Goal: Task Accomplishment & Management: Manage account settings

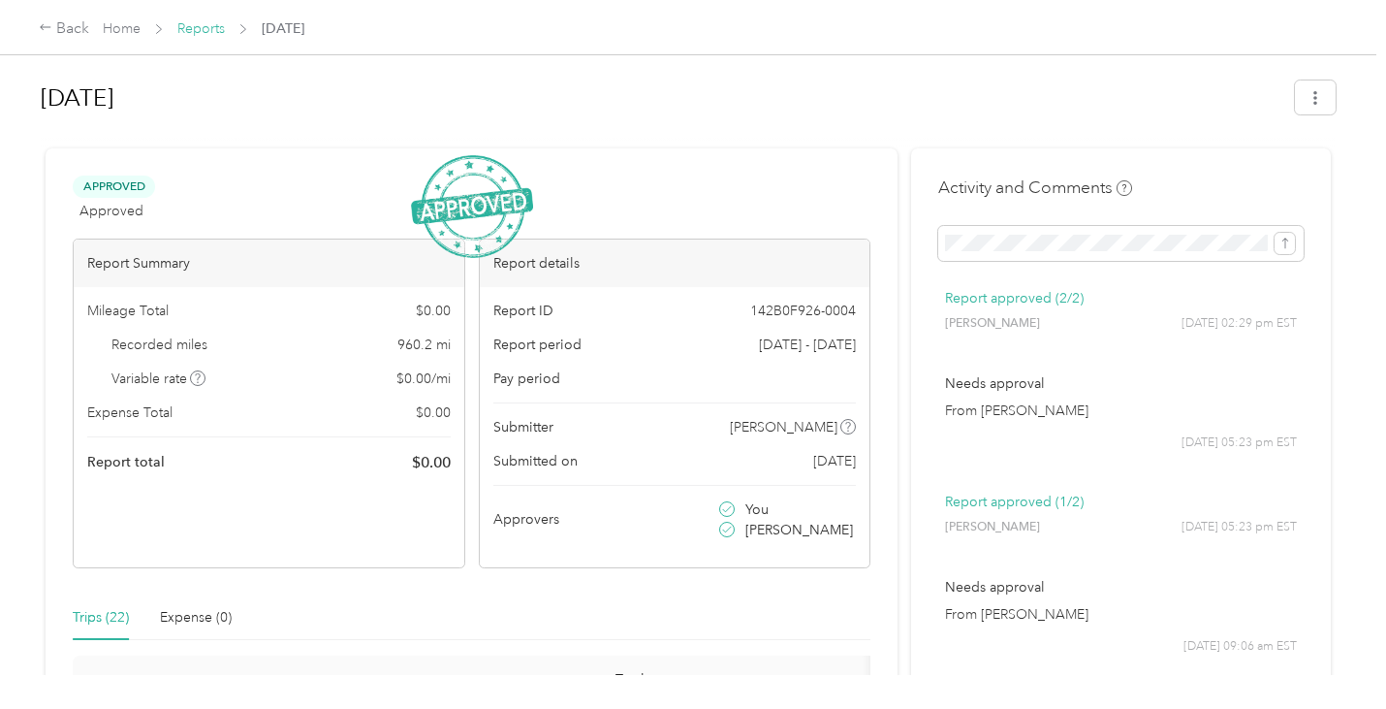
click at [201, 25] on link "Reports" at bounding box center [201, 28] width 48 height 16
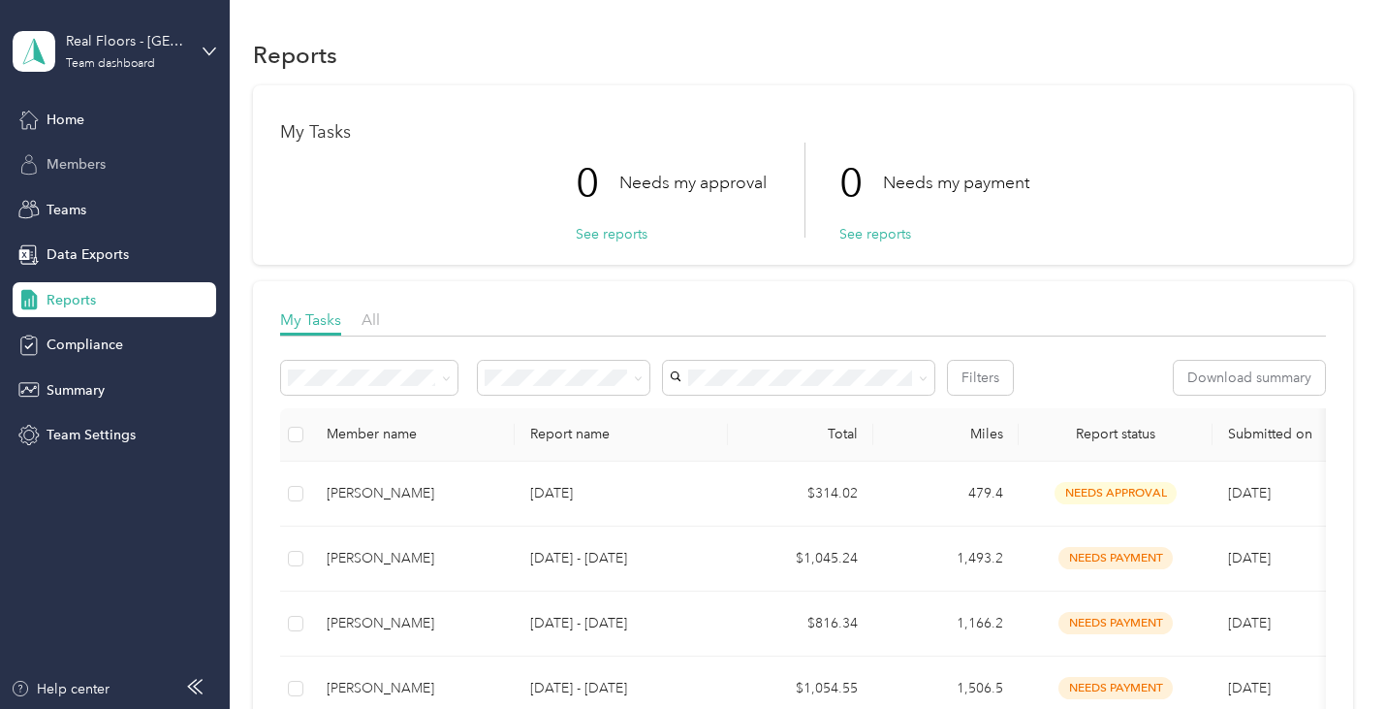
click at [86, 164] on span "Members" at bounding box center [76, 164] width 59 height 20
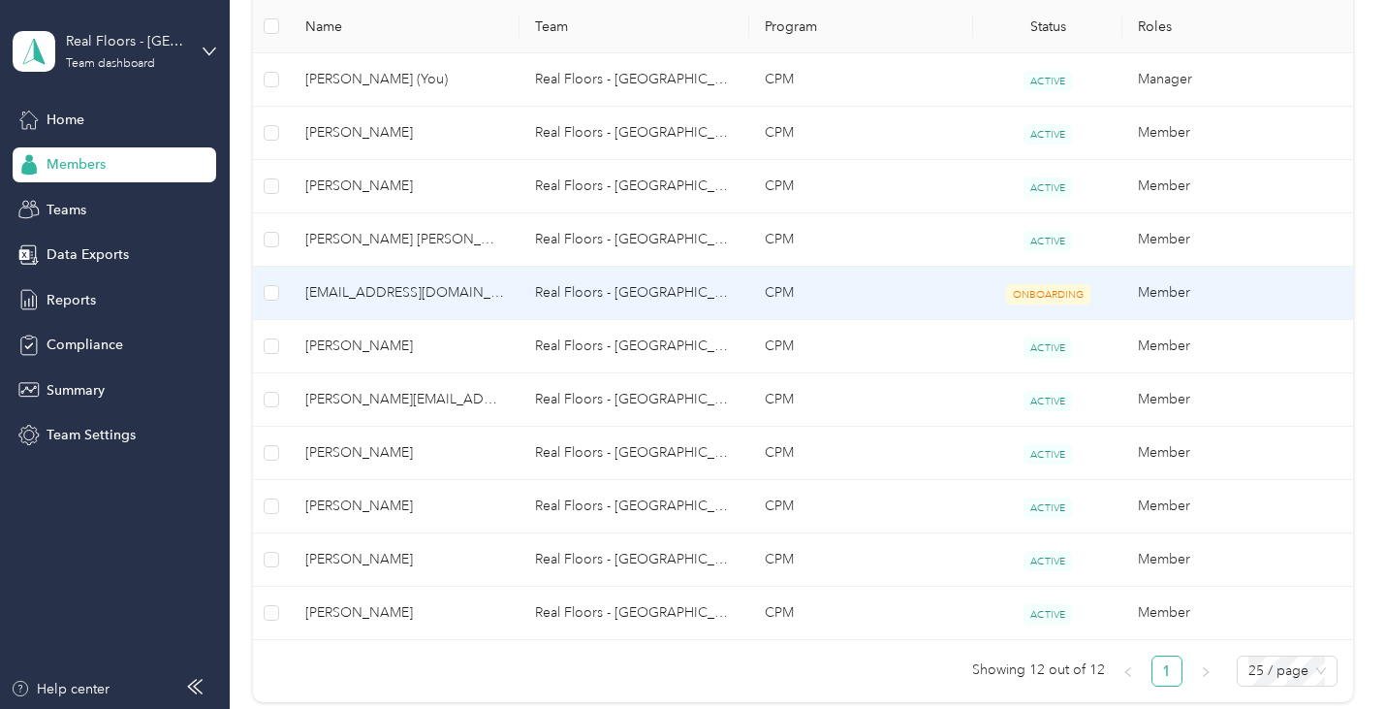
scroll to position [582, 0]
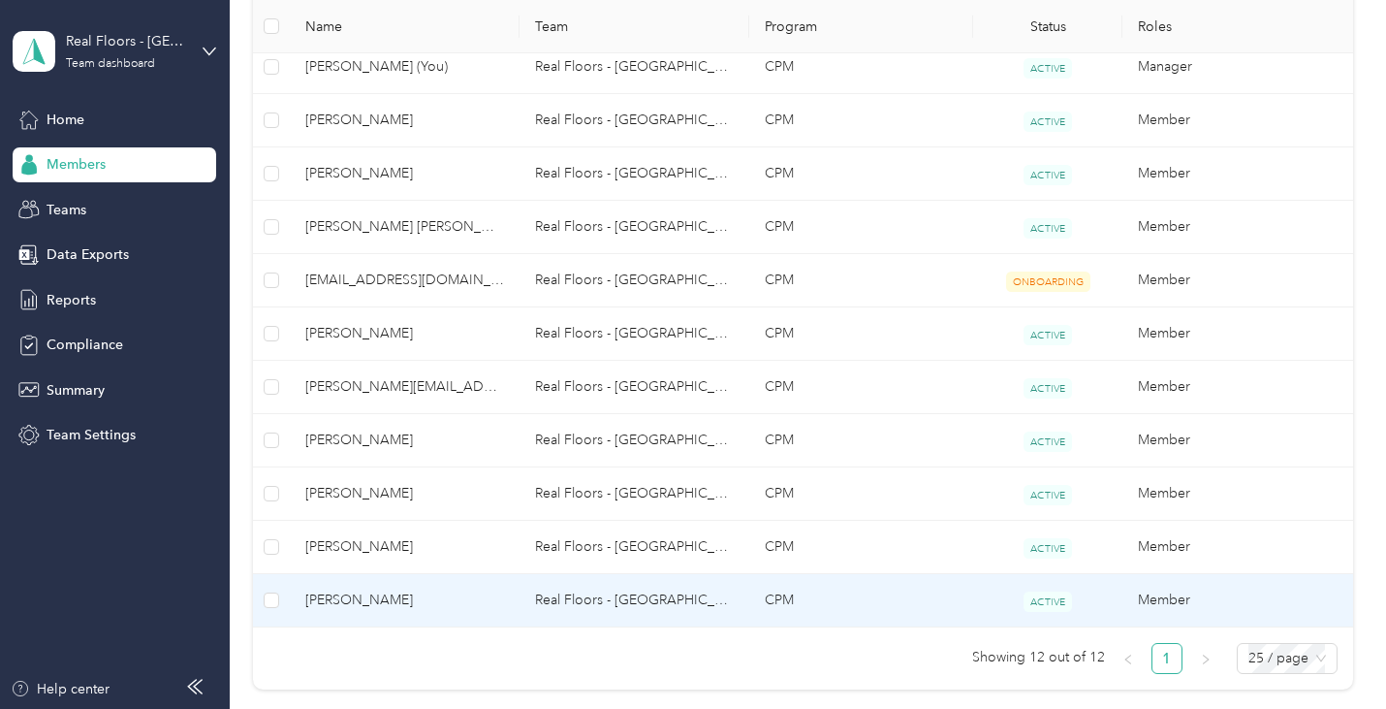
click at [362, 597] on span "[PERSON_NAME]" at bounding box center [404, 599] width 199 height 21
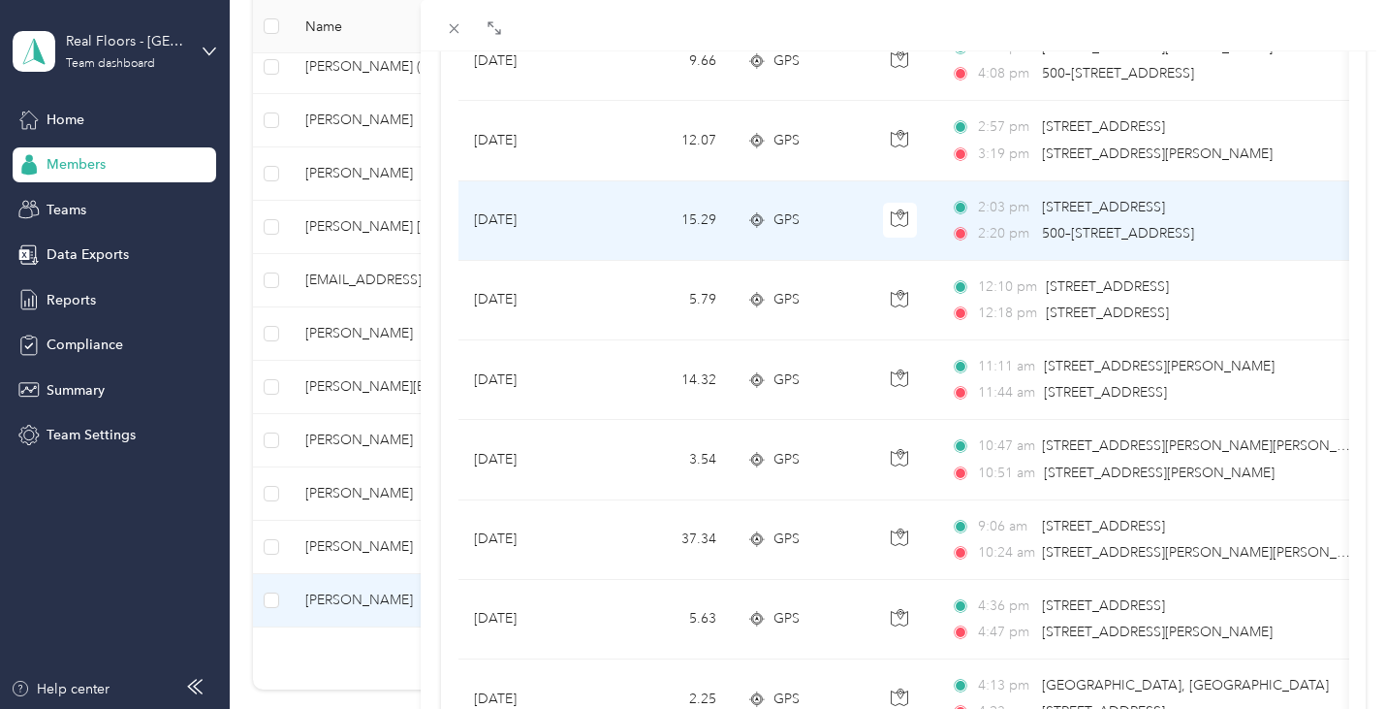
scroll to position [1648, 0]
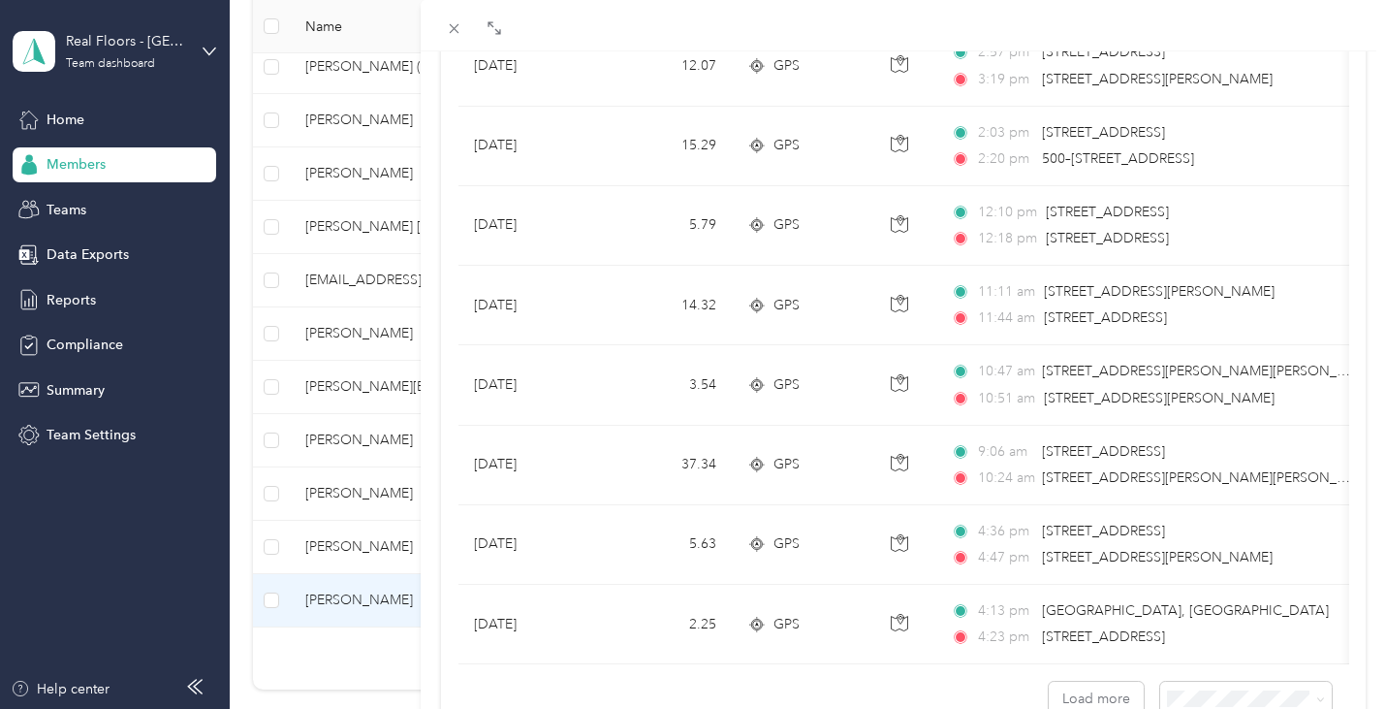
click at [363, 483] on div "[PERSON_NAME] Archive Trips Expenses Reports Member info Program Rates Work hou…" at bounding box center [693, 354] width 1386 height 709
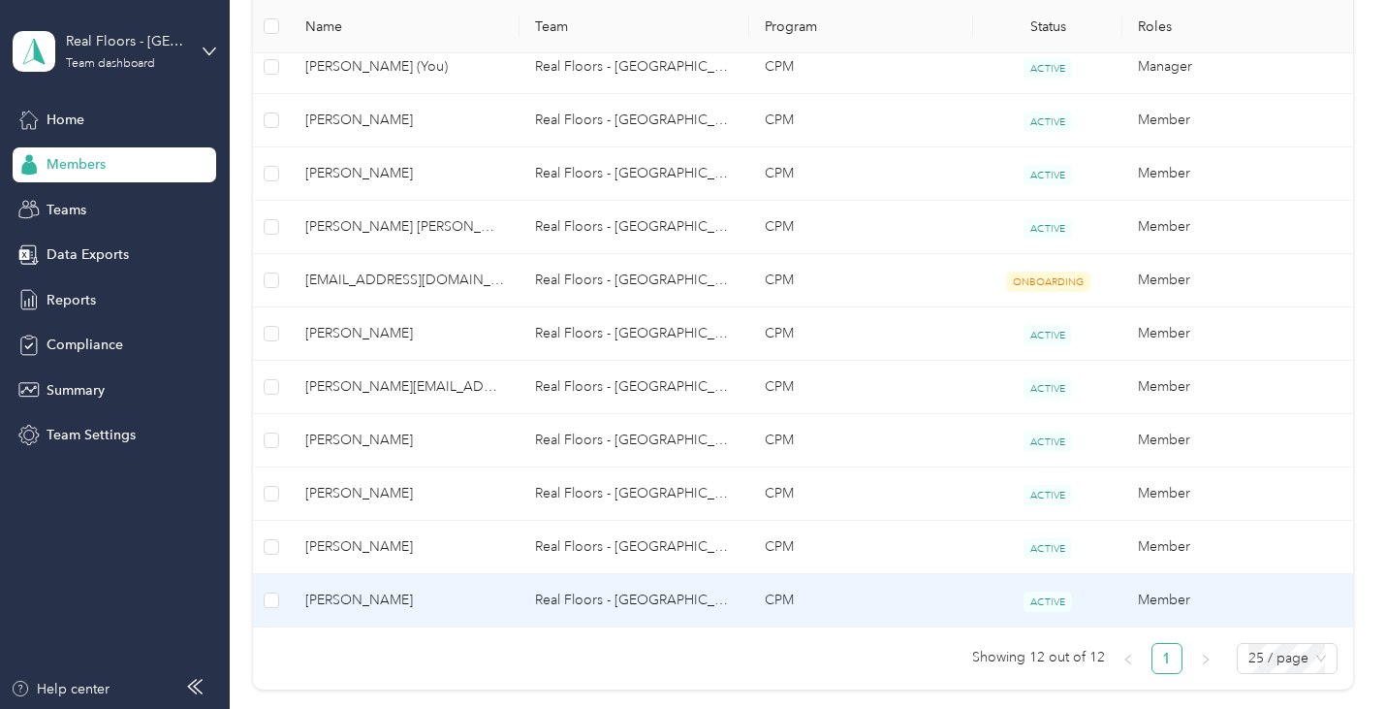
scroll to position [269, 0]
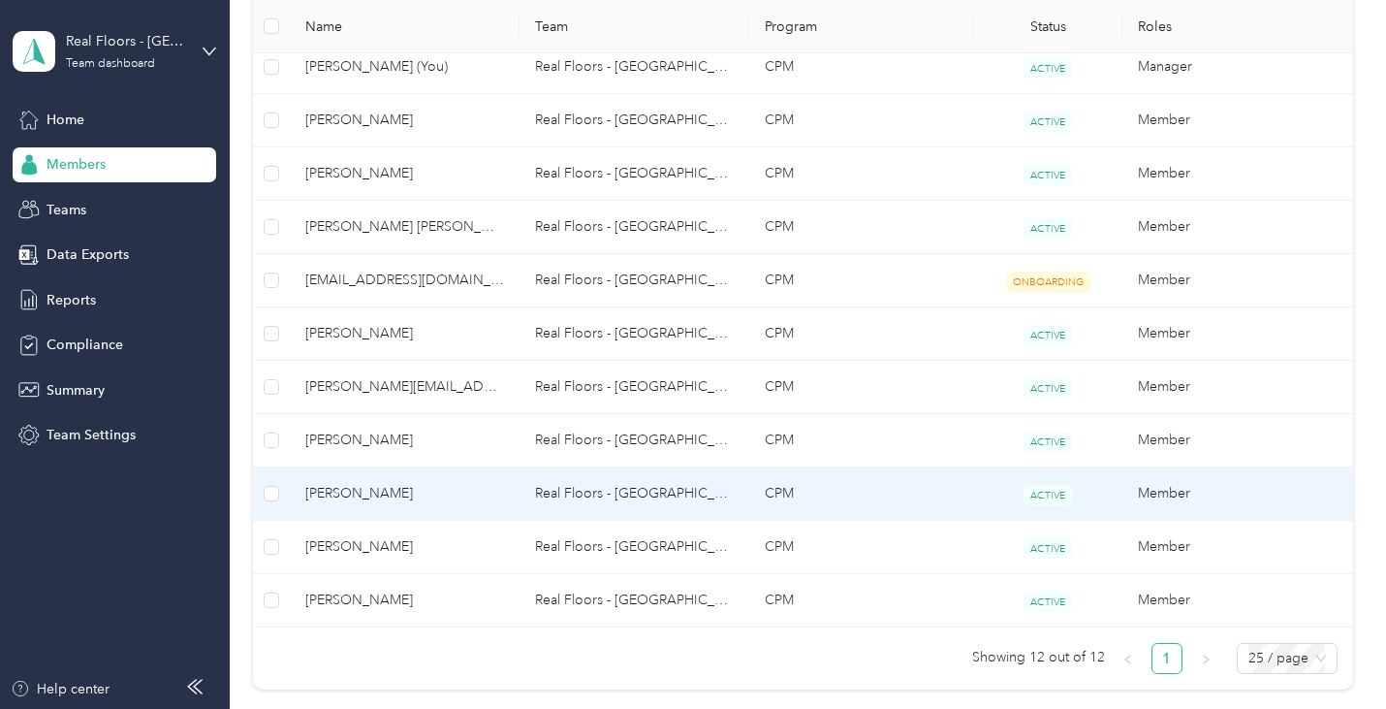
click at [355, 493] on span "[PERSON_NAME]" at bounding box center [404, 493] width 199 height 21
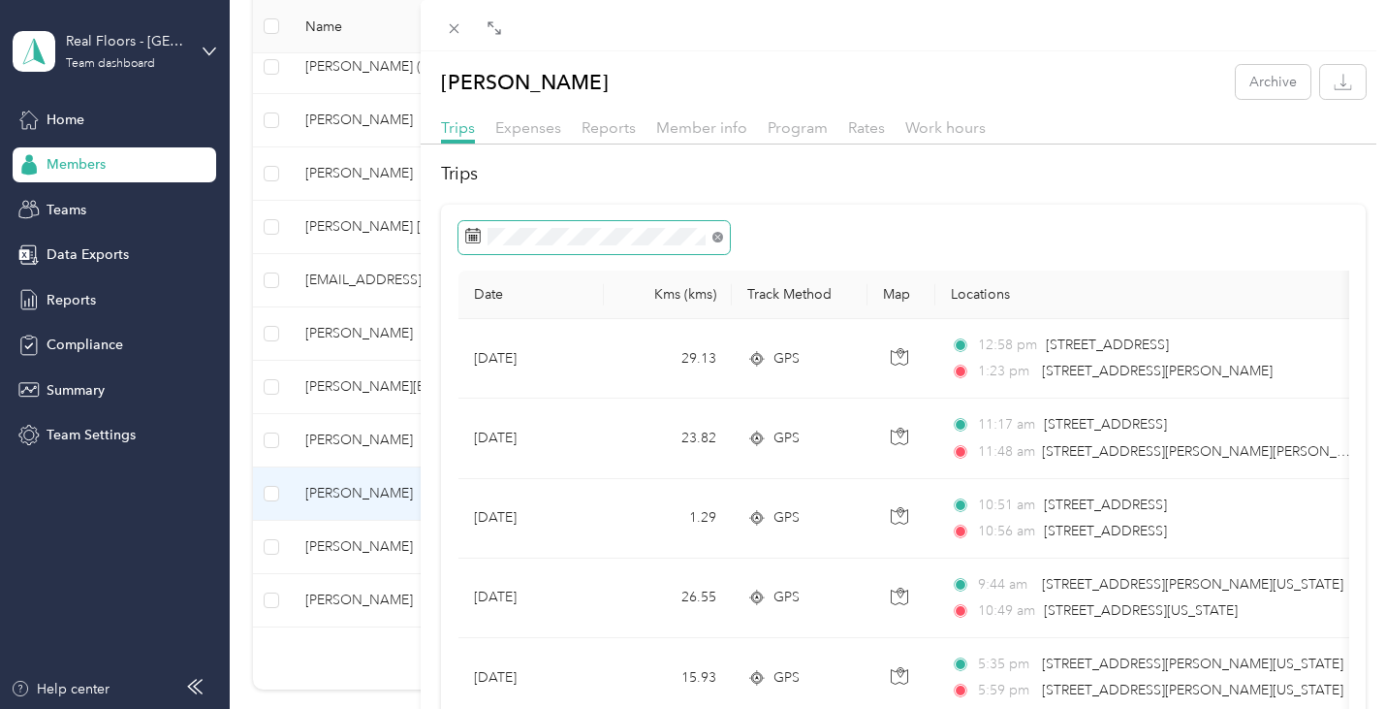
click at [721, 237] on icon at bounding box center [718, 237] width 11 height 11
click at [72, 296] on div "[PERSON_NAME] Archive Trips Expenses Reports Member info Program Rates Work hou…" at bounding box center [693, 354] width 1386 height 709
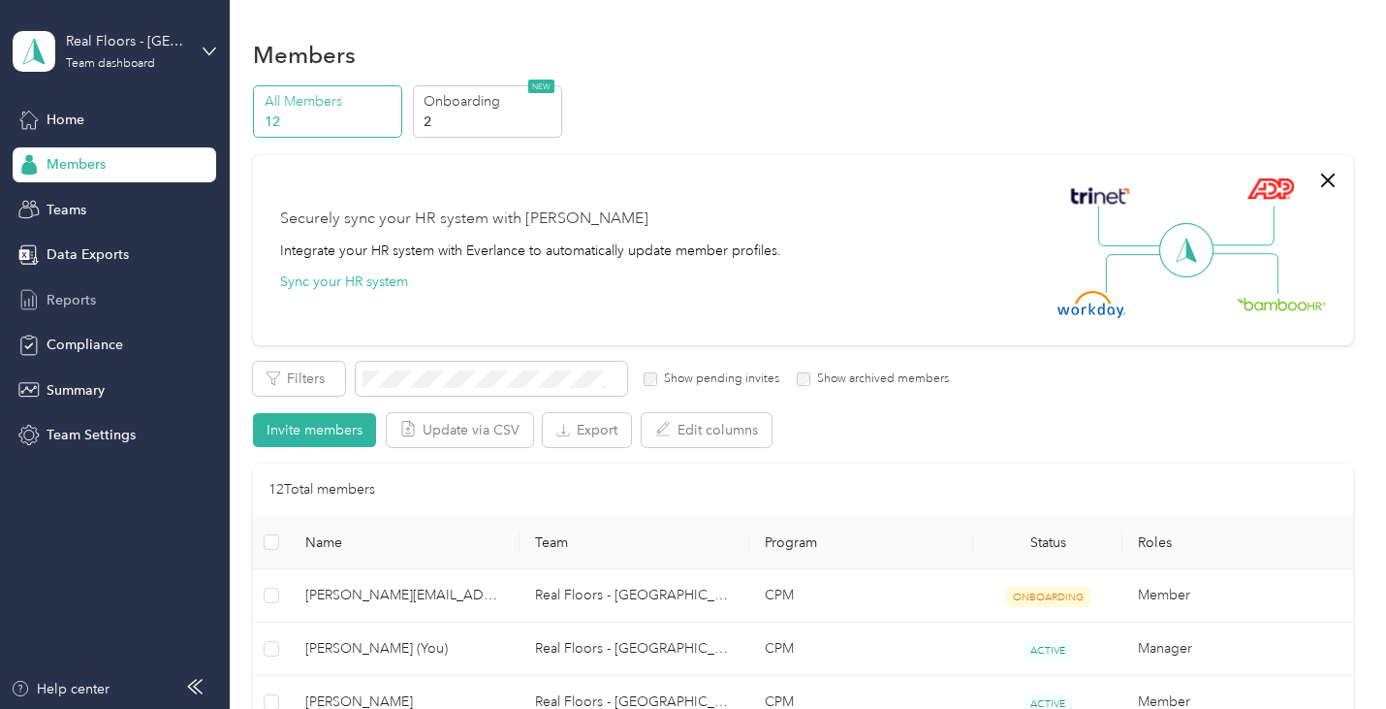
click at [93, 303] on span "Reports" at bounding box center [71, 300] width 49 height 20
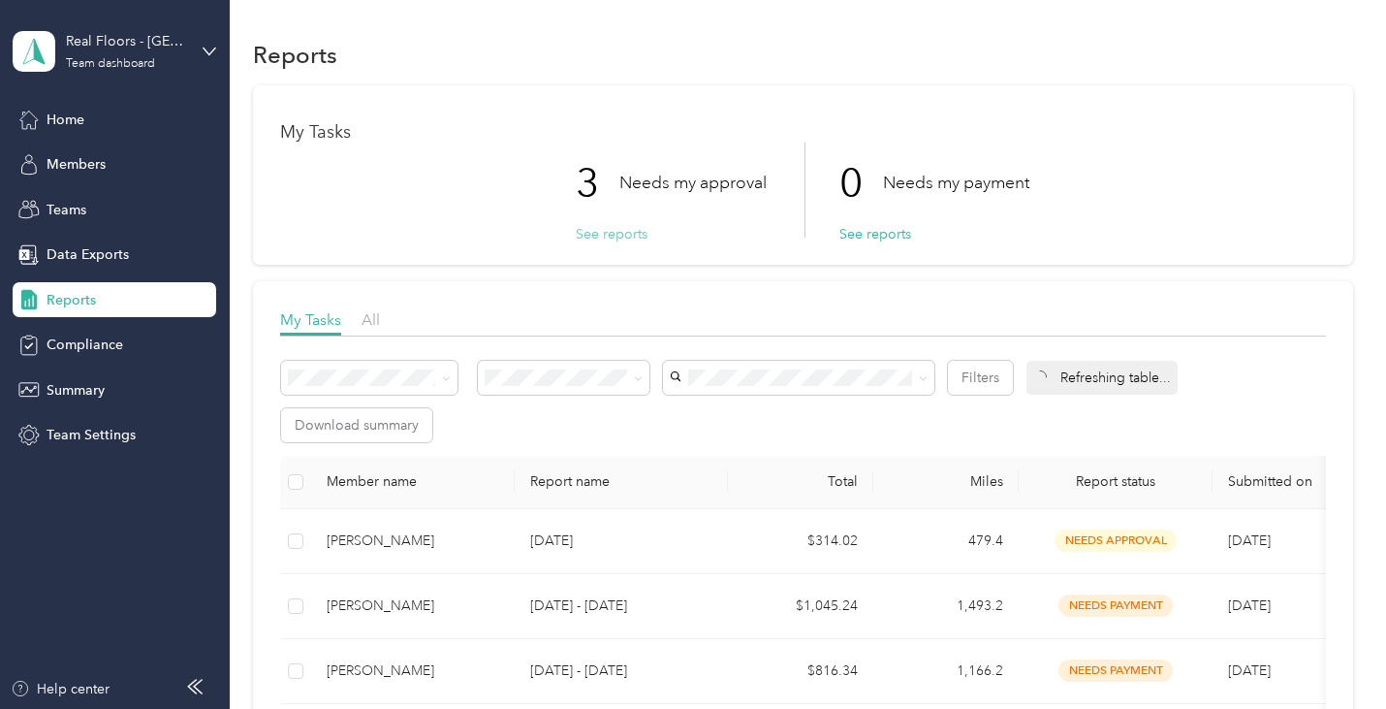
click at [614, 228] on button "See reports" at bounding box center [612, 234] width 72 height 20
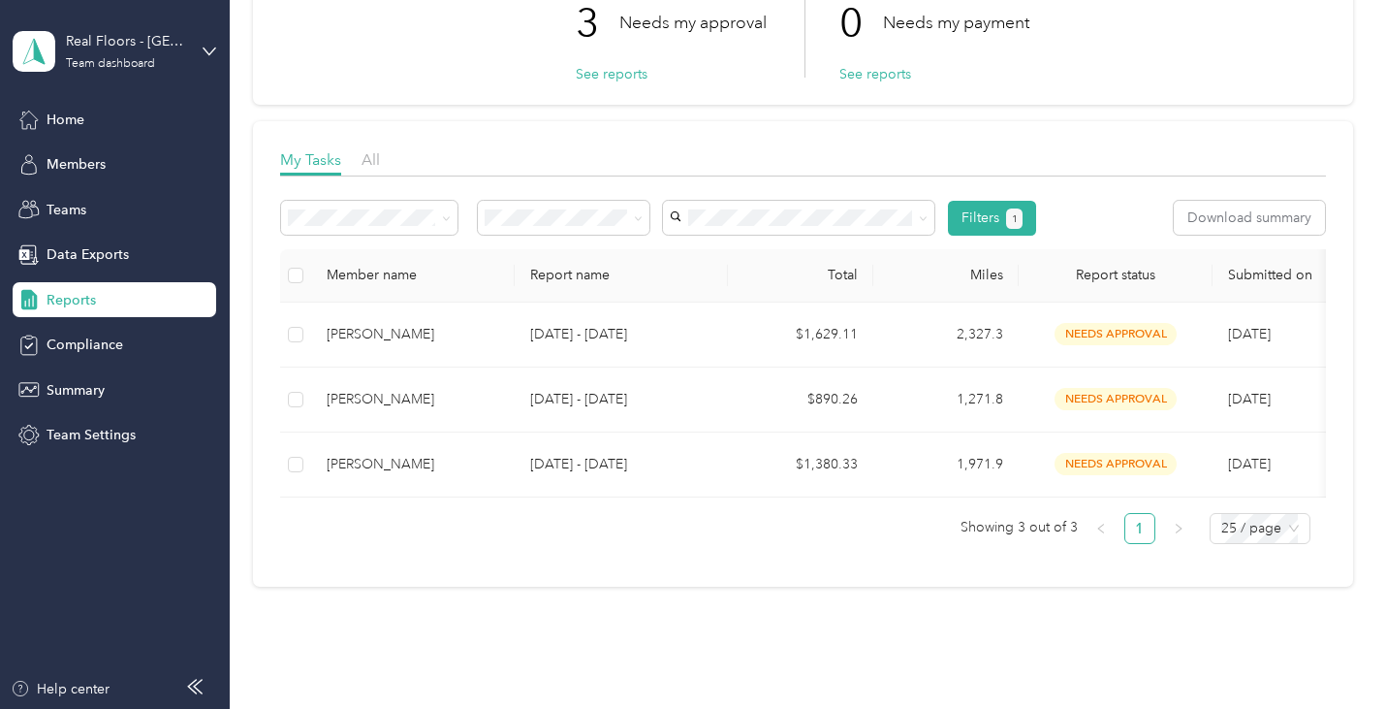
scroll to position [194, 0]
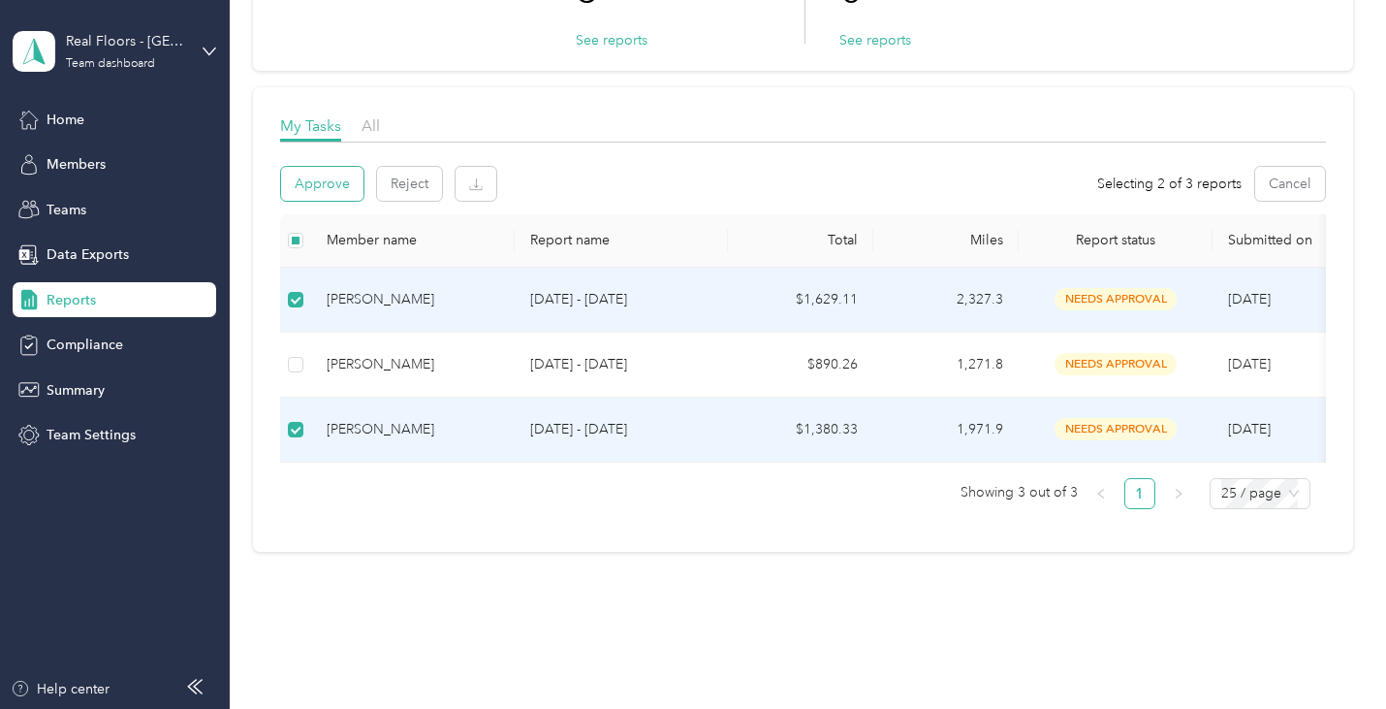
click at [309, 186] on button "Approve" at bounding box center [322, 184] width 82 height 34
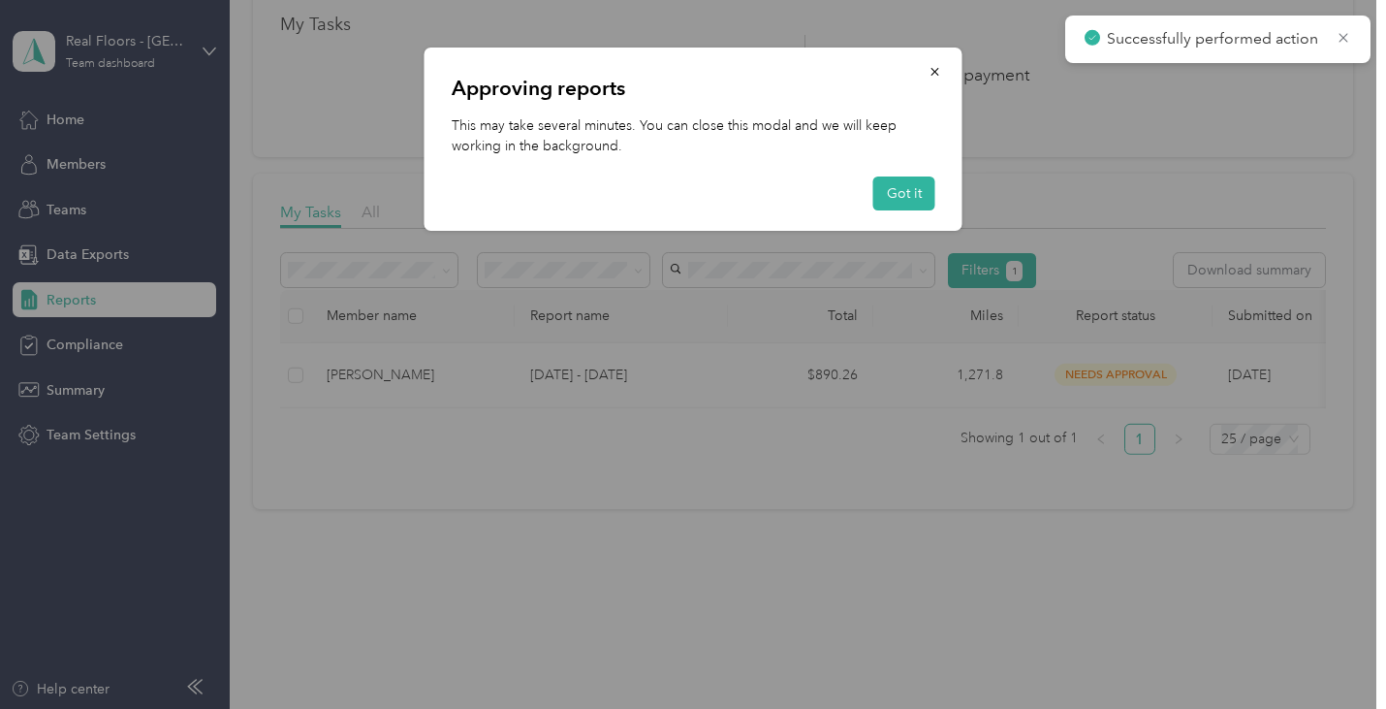
scroll to position [122, 0]
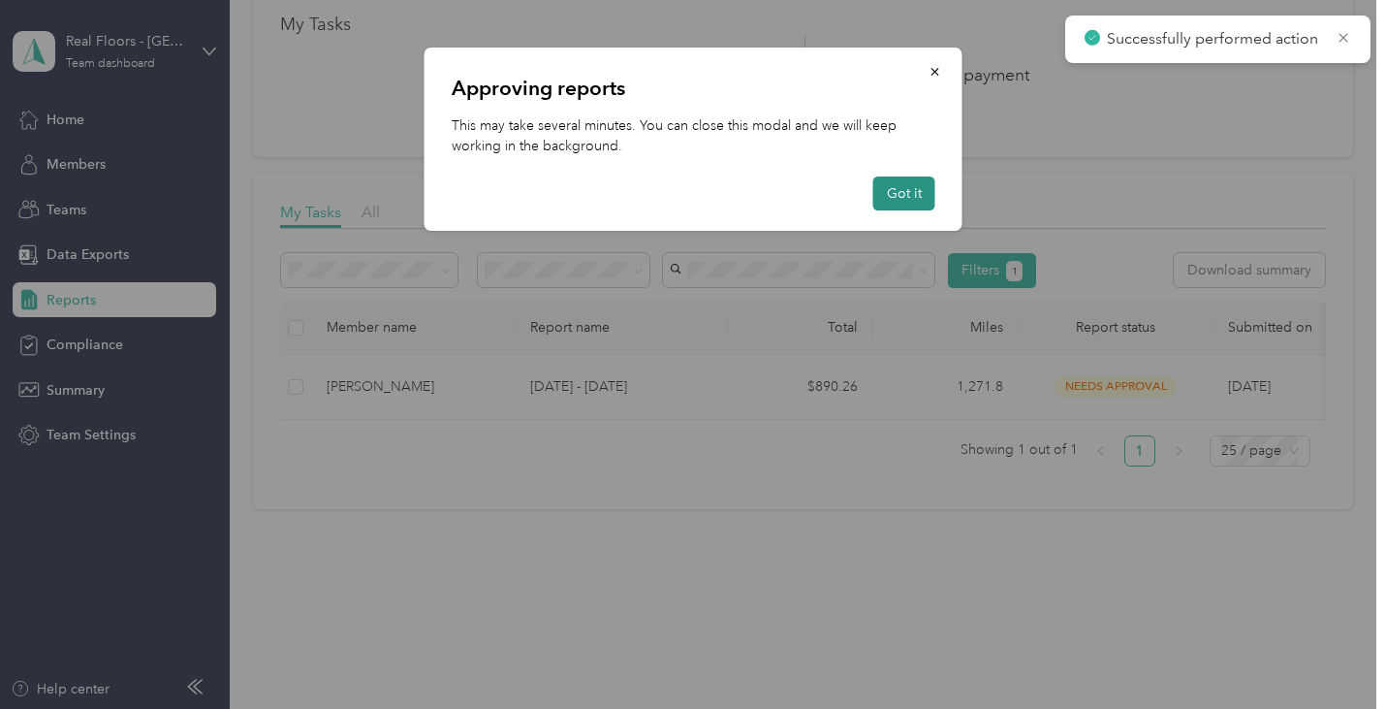
click at [910, 205] on button "Got it" at bounding box center [905, 193] width 62 height 34
